Goal: Task Accomplishment & Management: Manage account settings

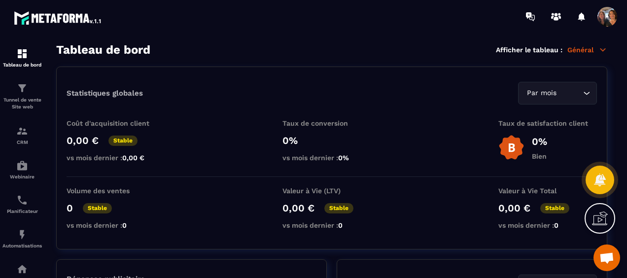
scroll to position [687, 0]
click at [22, 203] on img at bounding box center [22, 200] width 12 height 12
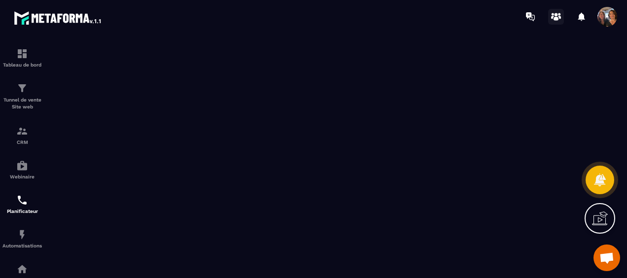
click at [555, 16] on icon at bounding box center [556, 17] width 16 height 16
drag, startPoint x: 391, startPoint y: -51, endPoint x: 627, endPoint y: 119, distance: 291.1
click at [384, 0] on html "Tableau de bord Tunnel de vente Site web CRM Webinaire Planificateur Automatisa…" at bounding box center [313, 139] width 627 height 278
click at [605, 253] on span "Ouvrir le chat" at bounding box center [607, 259] width 16 height 13
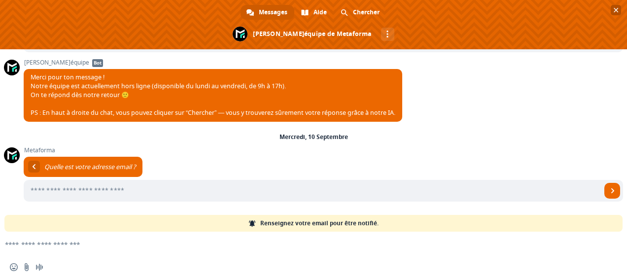
click at [617, 8] on span "Fermer le chat" at bounding box center [616, 10] width 5 height 5
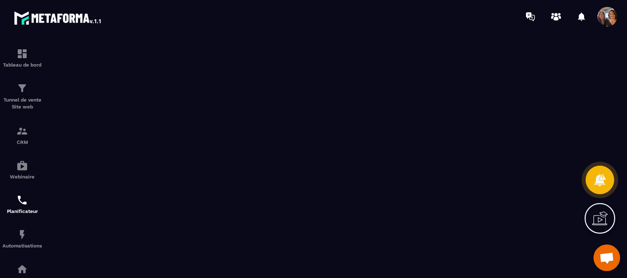
click at [602, 218] on icon at bounding box center [600, 219] width 16 height 16
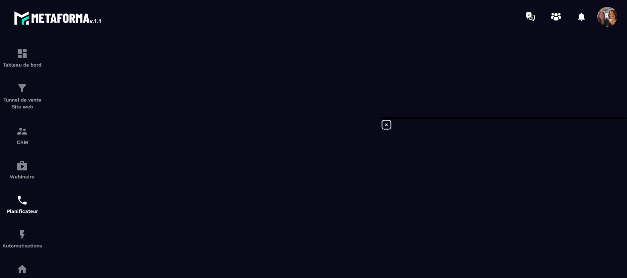
click at [387, 126] on icon at bounding box center [387, 125] width 12 height 12
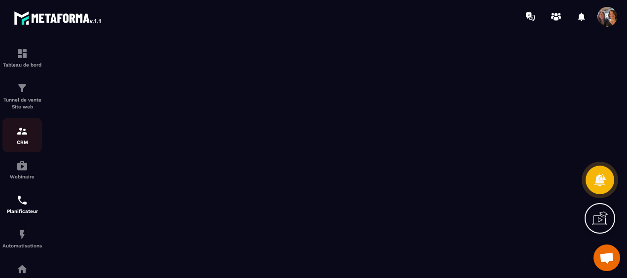
click at [22, 134] on img at bounding box center [22, 131] width 12 height 12
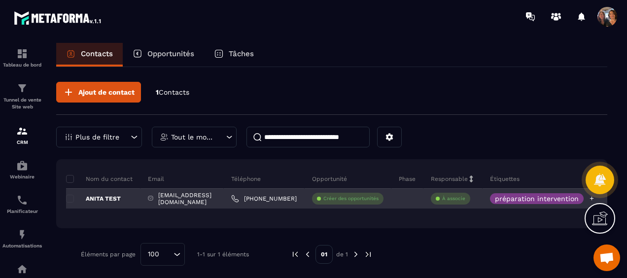
click at [555, 199] on p "préparation intervention" at bounding box center [537, 198] width 84 height 7
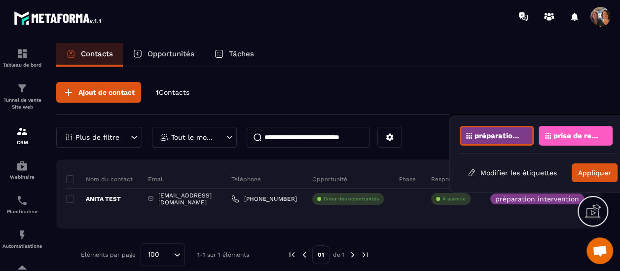
click at [498, 134] on p "préparation intervention" at bounding box center [498, 135] width 48 height 7
click at [561, 137] on p "prise de rendez-vous vsl" at bounding box center [577, 135] width 48 height 7
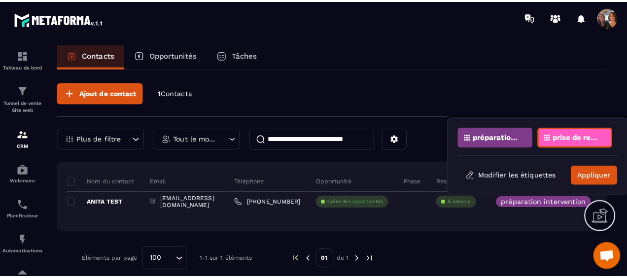
scroll to position [3, 0]
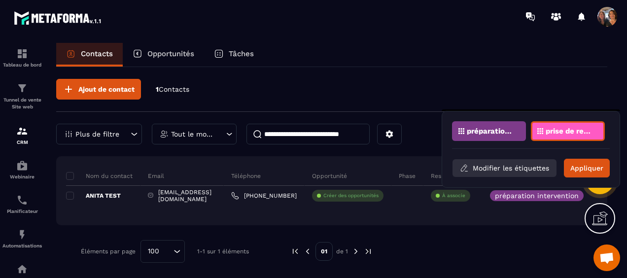
click at [516, 171] on button "Modifier les étiquettes" at bounding box center [505, 168] width 104 height 18
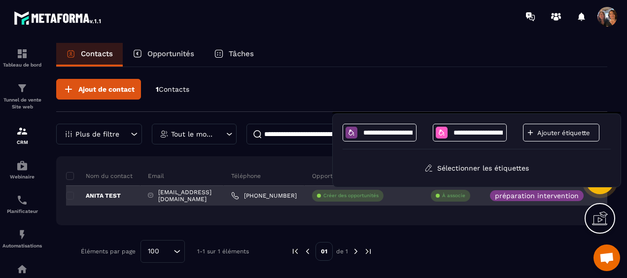
click at [122, 195] on div "ANITA TEST" at bounding box center [103, 196] width 74 height 20
